Goal: Information Seeking & Learning: Find specific fact

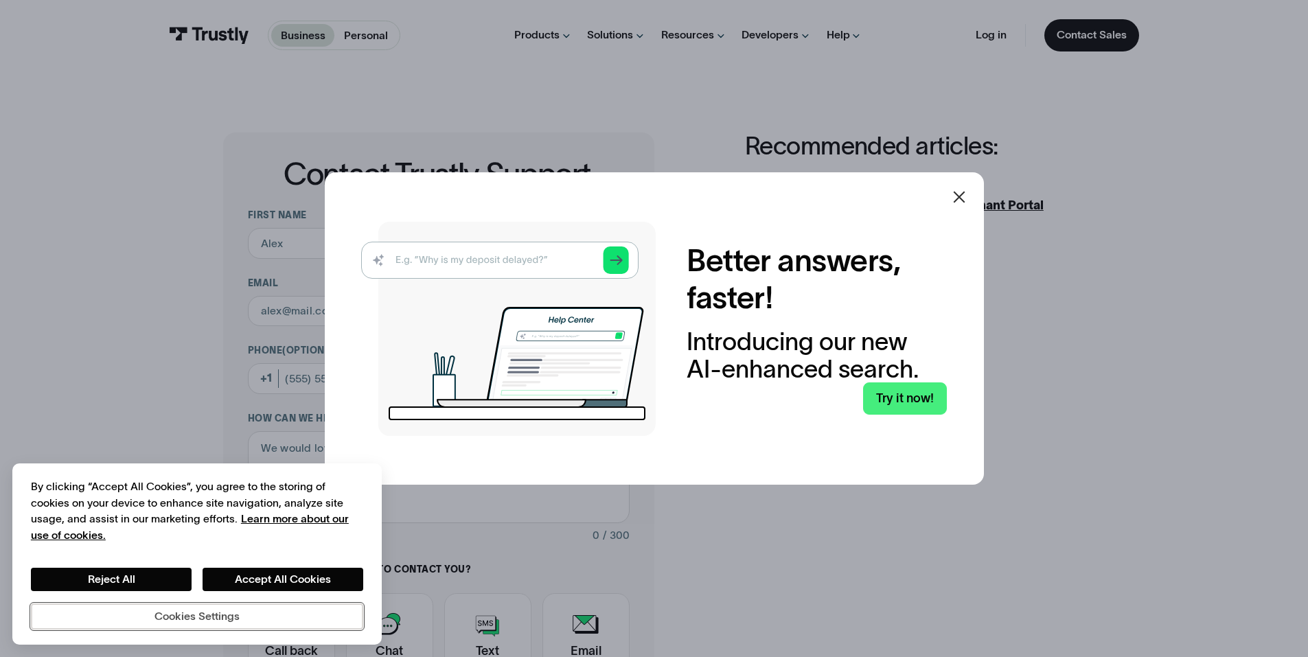
click at [126, 605] on button "Cookies Settings" at bounding box center [197, 616] width 332 height 26
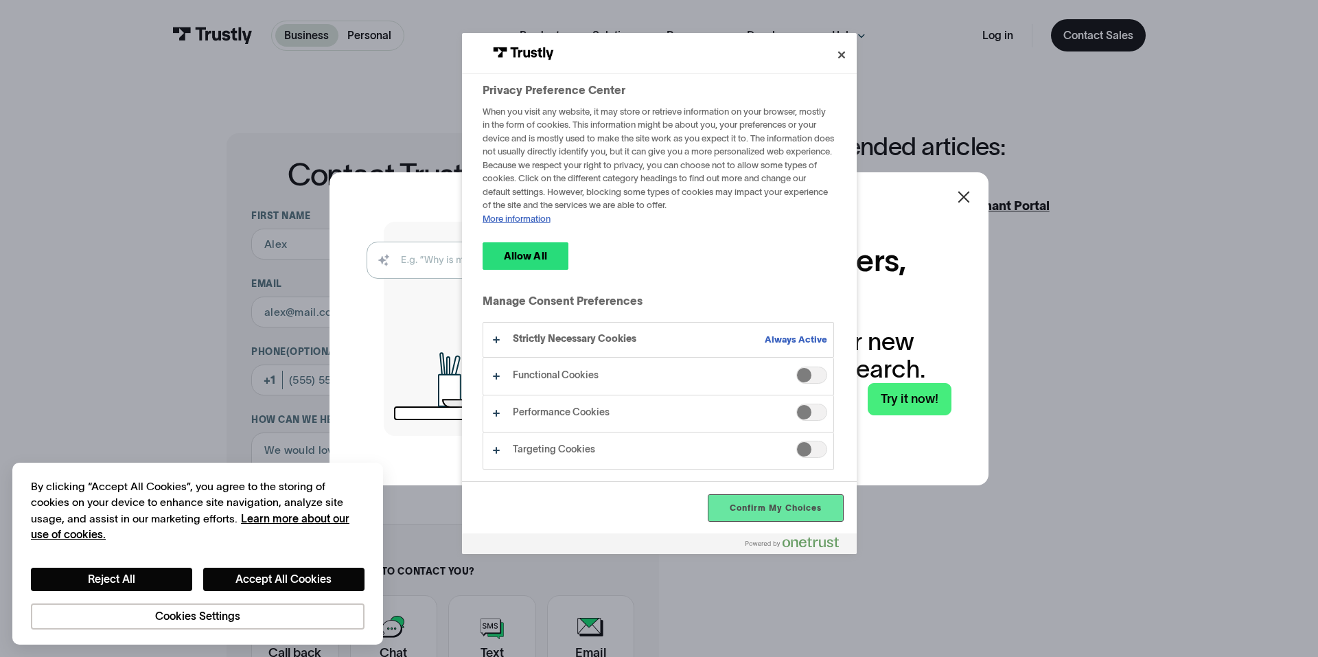
click at [793, 515] on button "Confirm My Choices" at bounding box center [775, 508] width 134 height 26
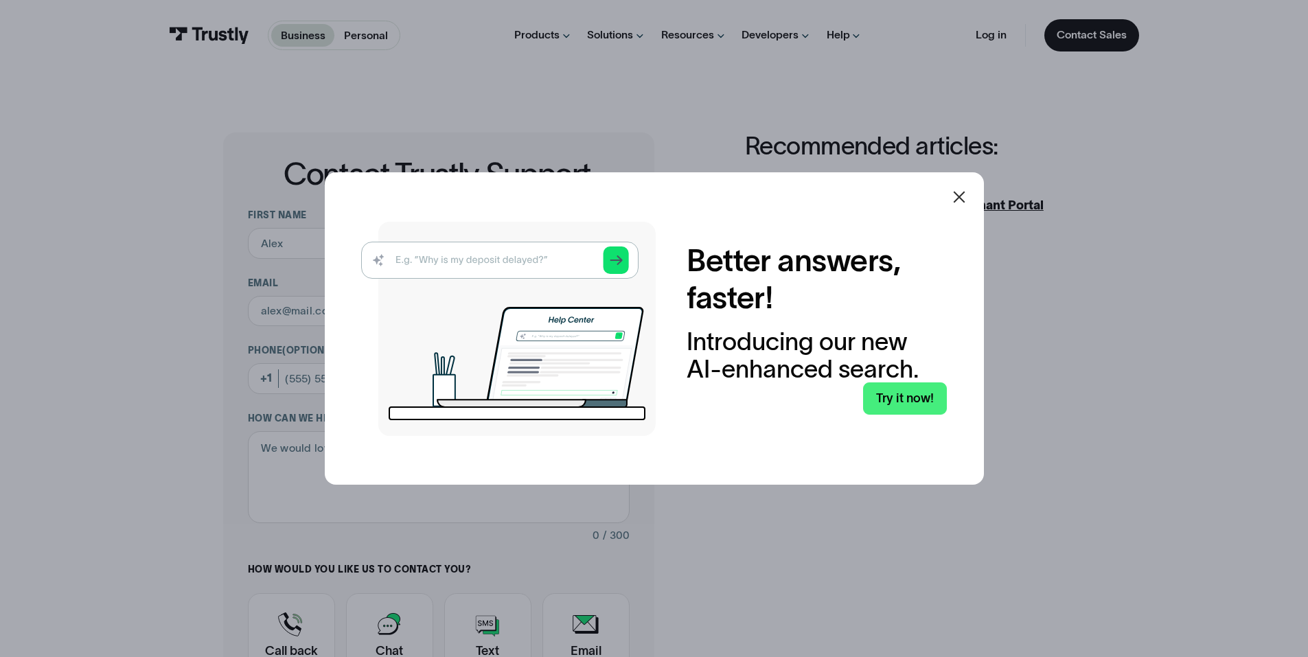
click at [450, 256] on img at bounding box center [508, 329] width 294 height 214
click at [933, 391] on link "Try it now!" at bounding box center [905, 398] width 84 height 32
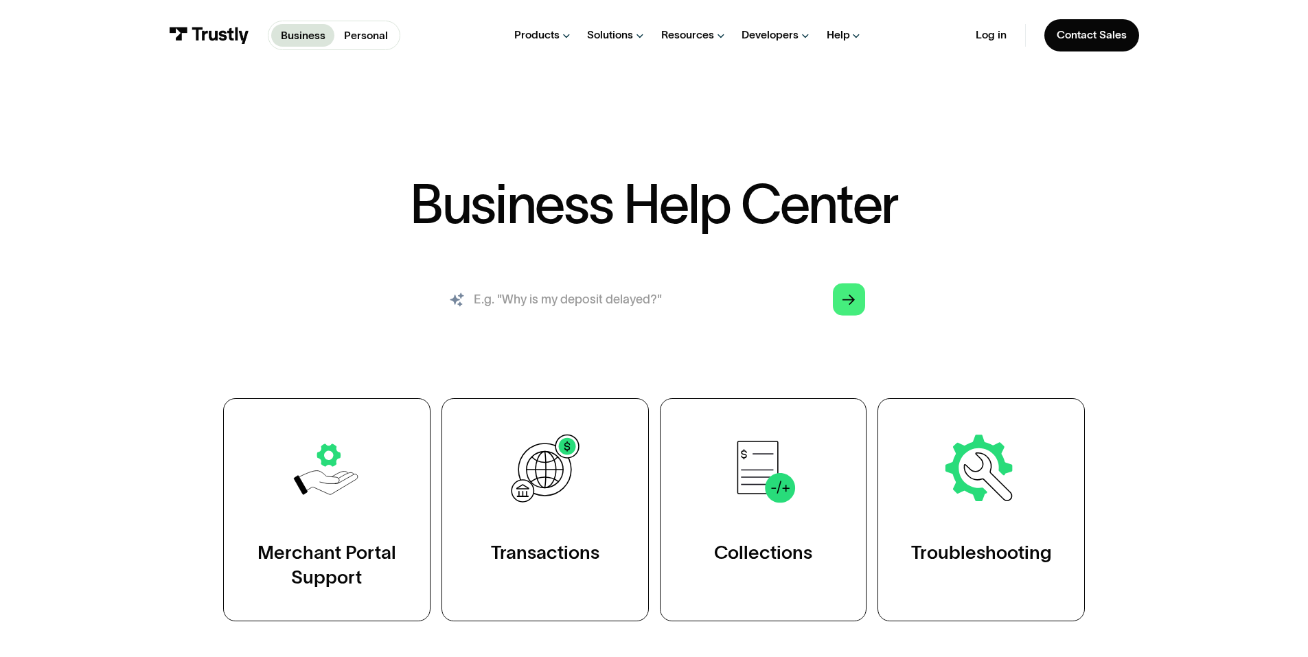
click at [527, 300] on input "search" at bounding box center [653, 299] width 446 height 49
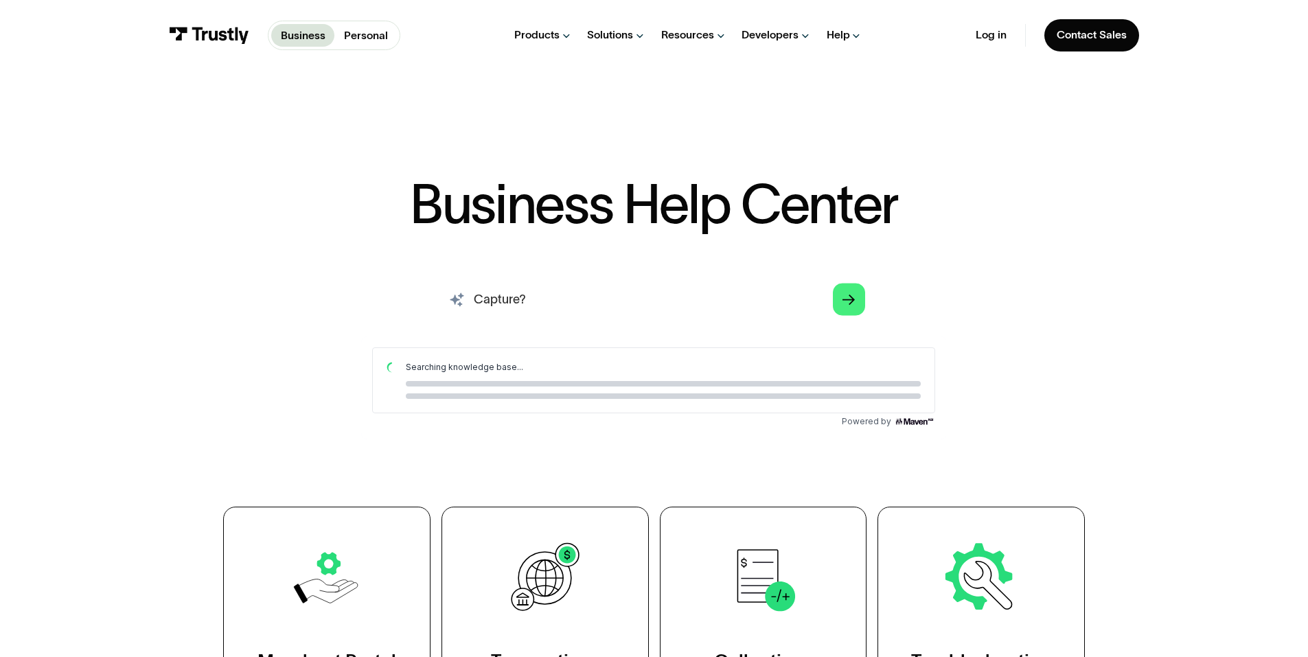
drag, startPoint x: 542, startPoint y: 301, endPoint x: 375, endPoint y: 295, distance: 166.9
click at [375, 295] on div "Capture? Arrow Right Thank you! Your submission has been received! Oops! Someth…" at bounding box center [653, 360] width 892 height 170
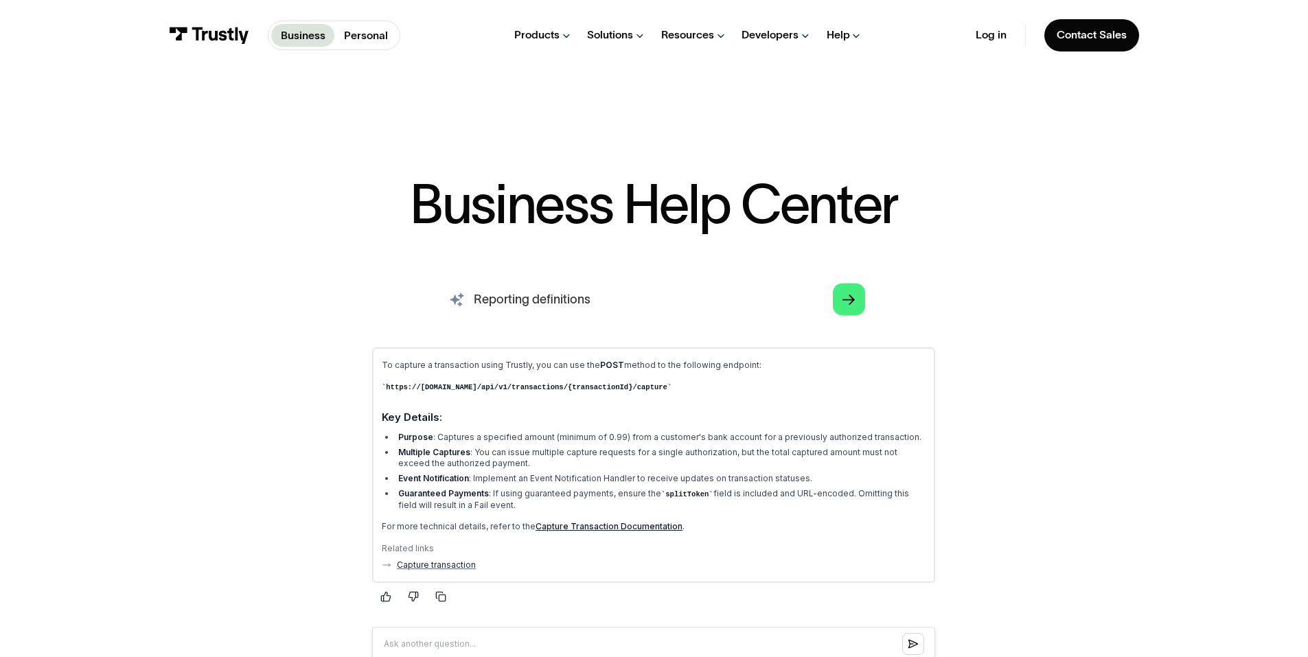
drag, startPoint x: 474, startPoint y: 297, endPoint x: 527, endPoint y: 299, distance: 52.9
click at [527, 299] on input "Reporting definitions" at bounding box center [653, 299] width 446 height 49
type input "transaction types"
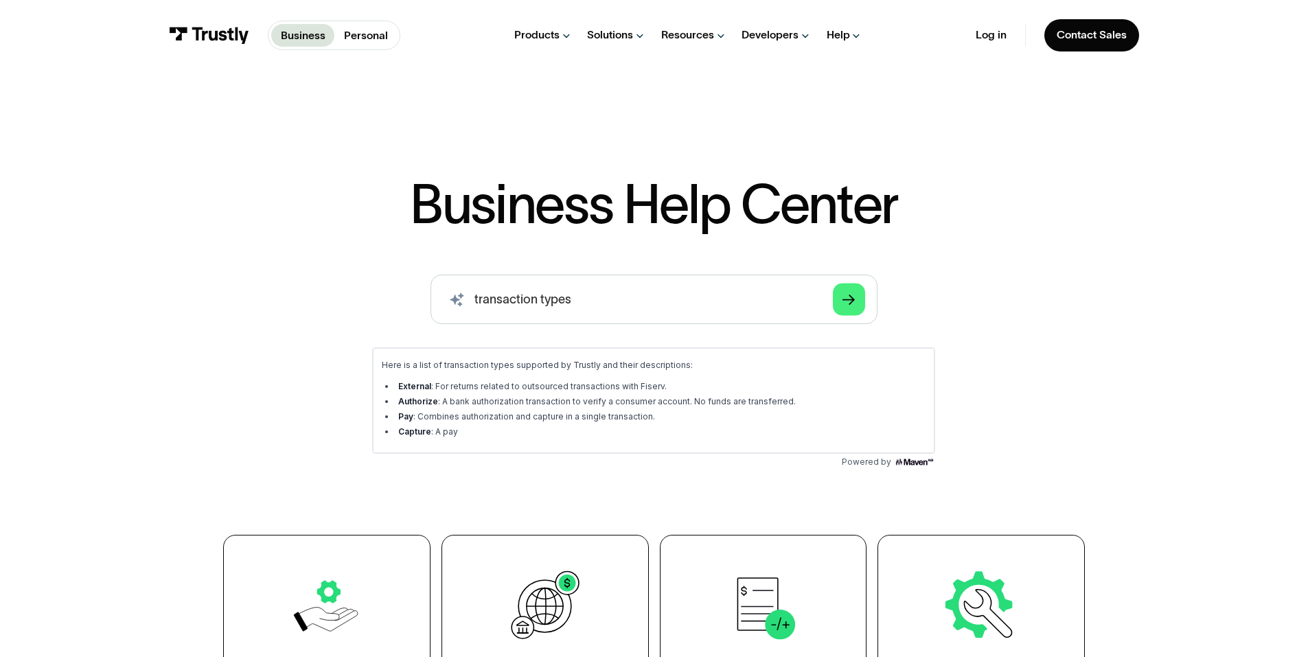
drag, startPoint x: 745, startPoint y: 776, endPoint x: 388, endPoint y: 431, distance: 496.6
click at [395, 431] on li "Capture : A pay" at bounding box center [660, 431] width 531 height 11
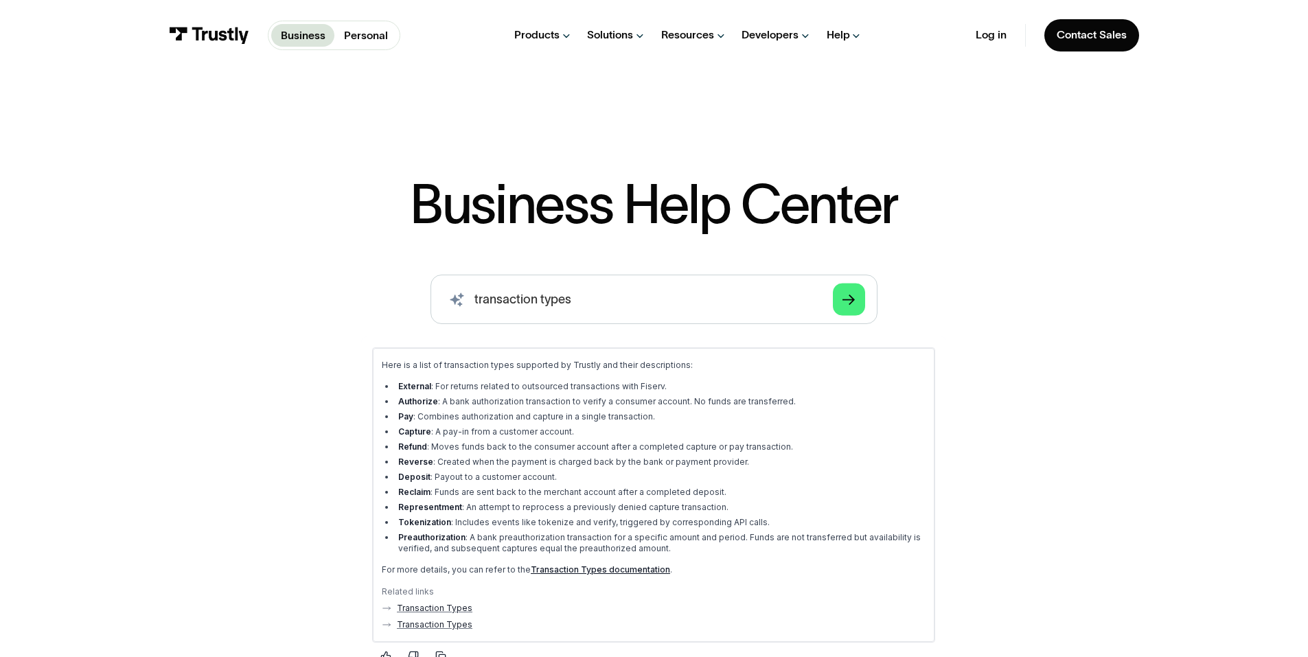
click at [428, 391] on li "External : For returns related to outsourced transactions with Fiserv." at bounding box center [660, 386] width 531 height 11
click at [471, 426] on li "Capture : A pay-in from a customer account." at bounding box center [660, 431] width 531 height 11
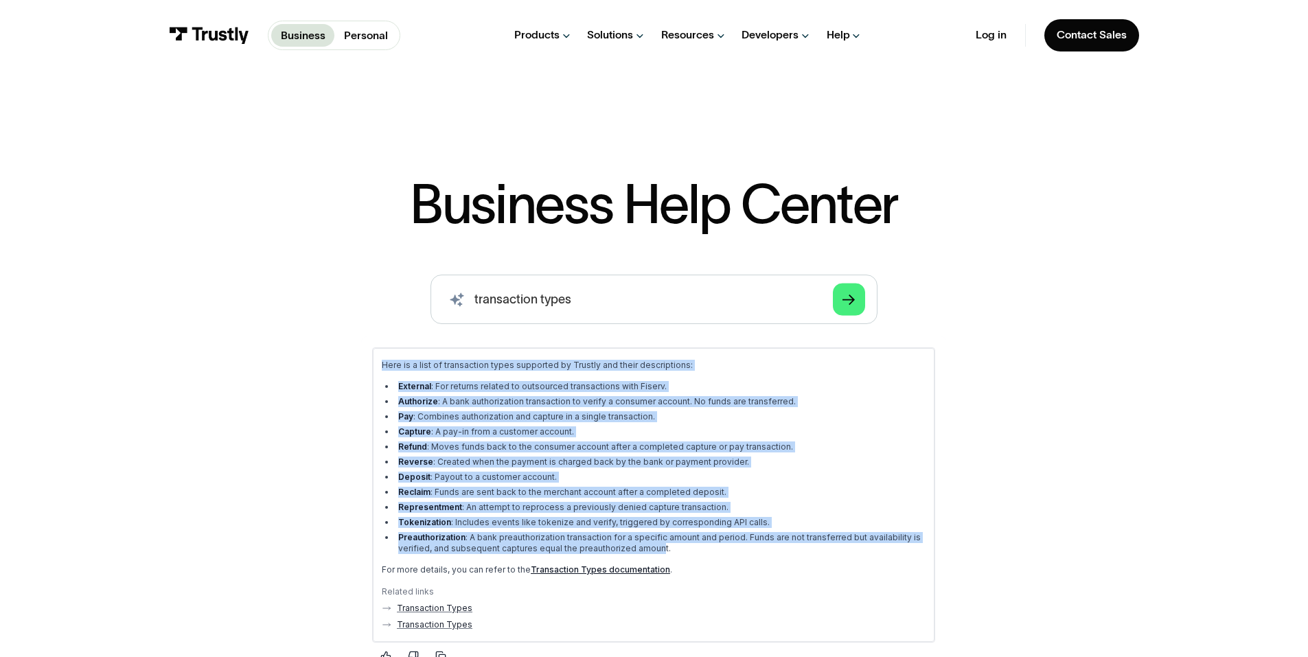
drag, startPoint x: 383, startPoint y: 367, endPoint x: 654, endPoint y: 547, distance: 325.3
click at [654, 547] on div "Here is a list of transaction types supported by Trustly and their descriptions…" at bounding box center [654, 468] width 544 height 216
copy div "Here is a list of transaction types supported by Trustly and their descriptions…"
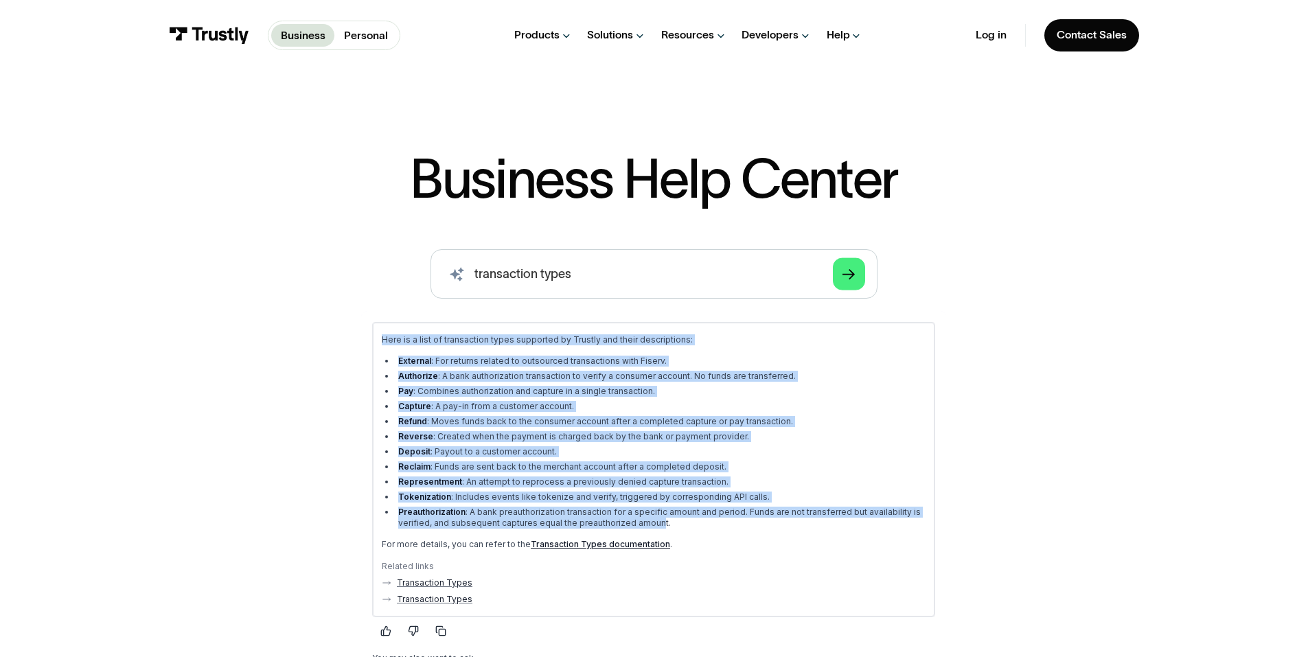
scroll to position [69, 0]
